Goal: Task Accomplishment & Management: Manage account settings

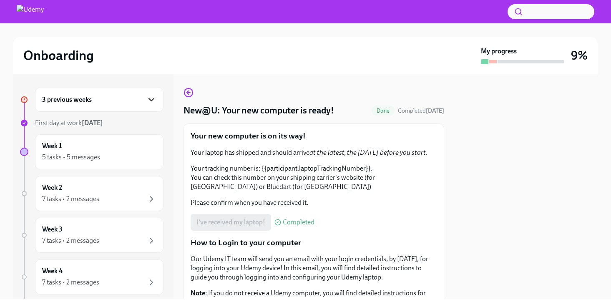
click at [151, 104] on icon "button" at bounding box center [151, 100] width 10 height 10
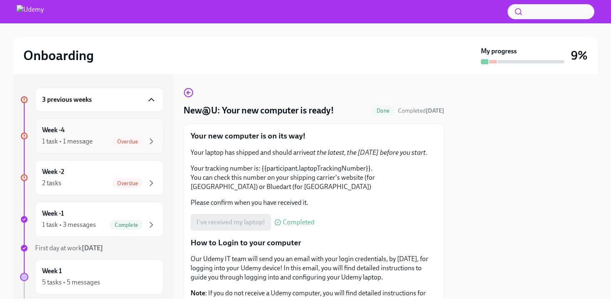
click at [146, 136] on div "Week -4 1 task • 1 message Overdue" at bounding box center [99, 136] width 114 height 21
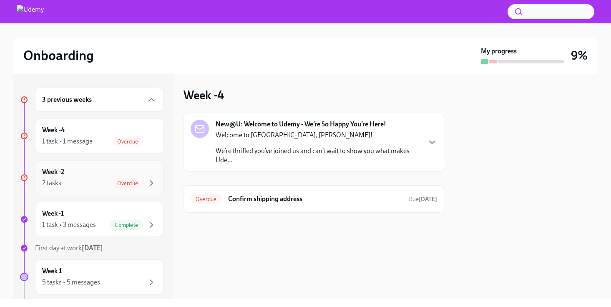
click at [135, 172] on div "Week -2 2 tasks Overdue" at bounding box center [99, 177] width 114 height 21
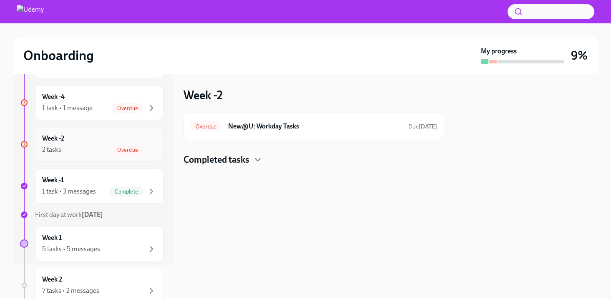
scroll to position [34, 0]
click at [241, 134] on div "Overdue New@U: Workday Tasks Due [DATE]" at bounding box center [314, 127] width 261 height 28
click at [256, 126] on h6 "New@U: Workday Tasks" at bounding box center [315, 126] width 174 height 9
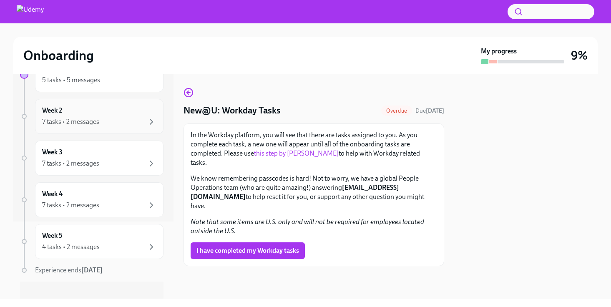
scroll to position [87, 0]
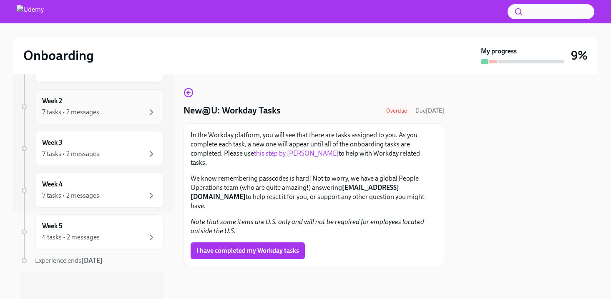
click at [111, 188] on div "Week 4 7 tasks • 2 messages" at bounding box center [99, 190] width 114 height 21
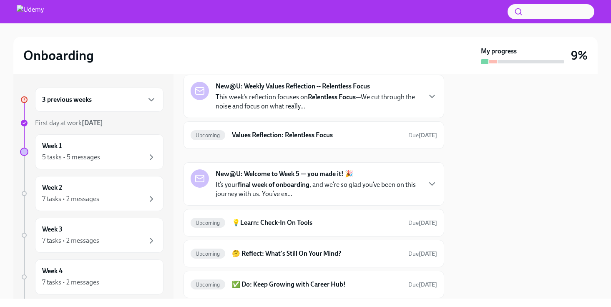
scroll to position [167, 0]
